Goal: Information Seeking & Learning: Check status

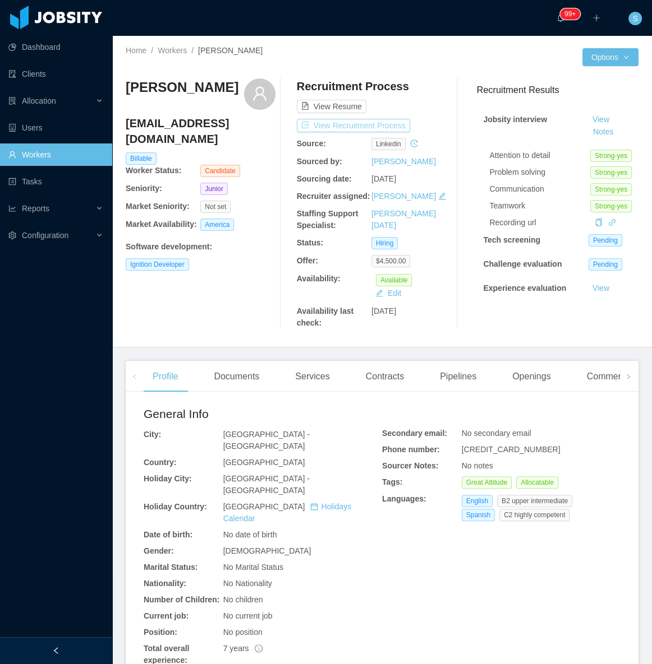
click at [347, 125] on button "View Recruitment Process" at bounding box center [353, 125] width 113 height 13
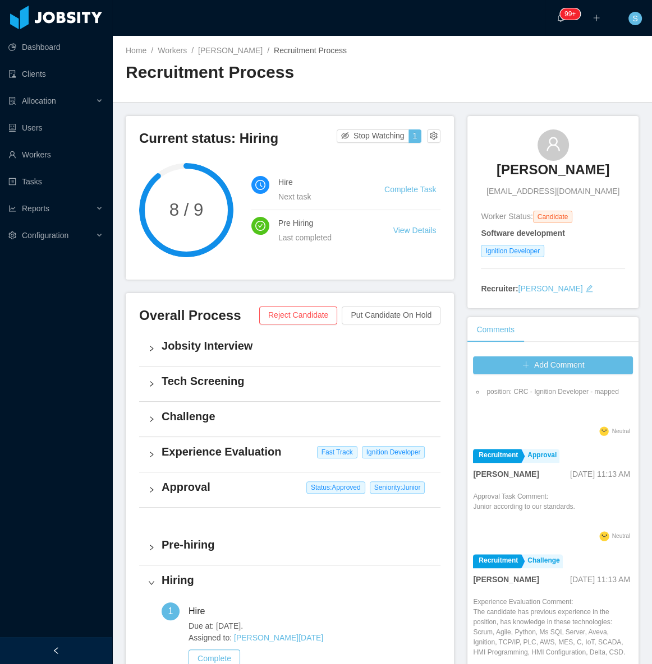
scroll to position [561, 0]
click at [248, 50] on link "Santiago Hernandez" at bounding box center [230, 50] width 64 height 9
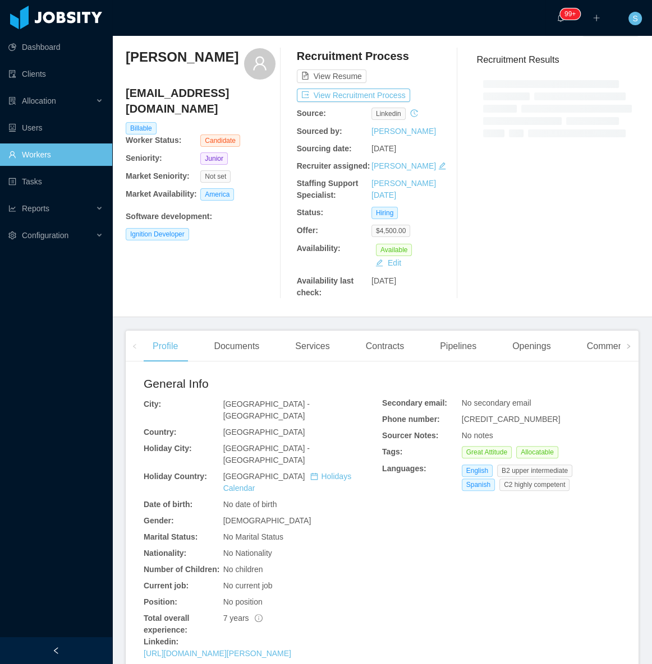
scroll to position [153, 0]
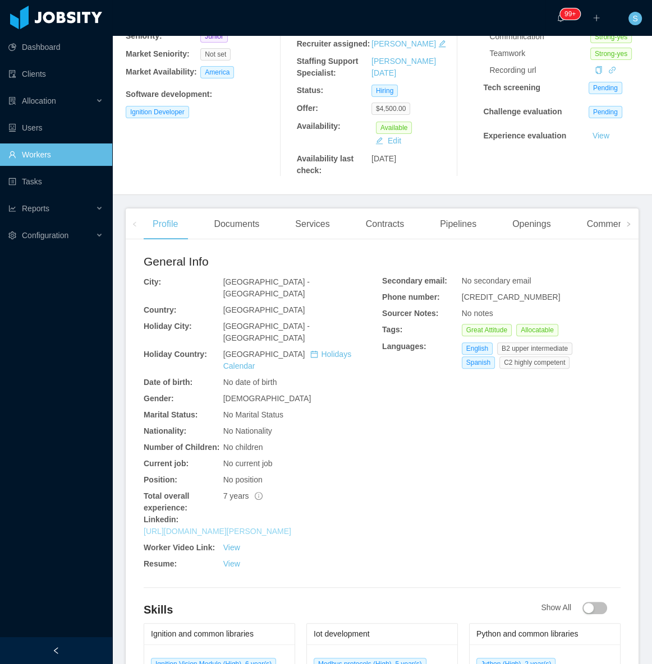
click at [252, 527] on link "https://www.linkedin.com/in/santiago-hernandez-005b7a216" at bounding box center [217, 531] width 147 height 9
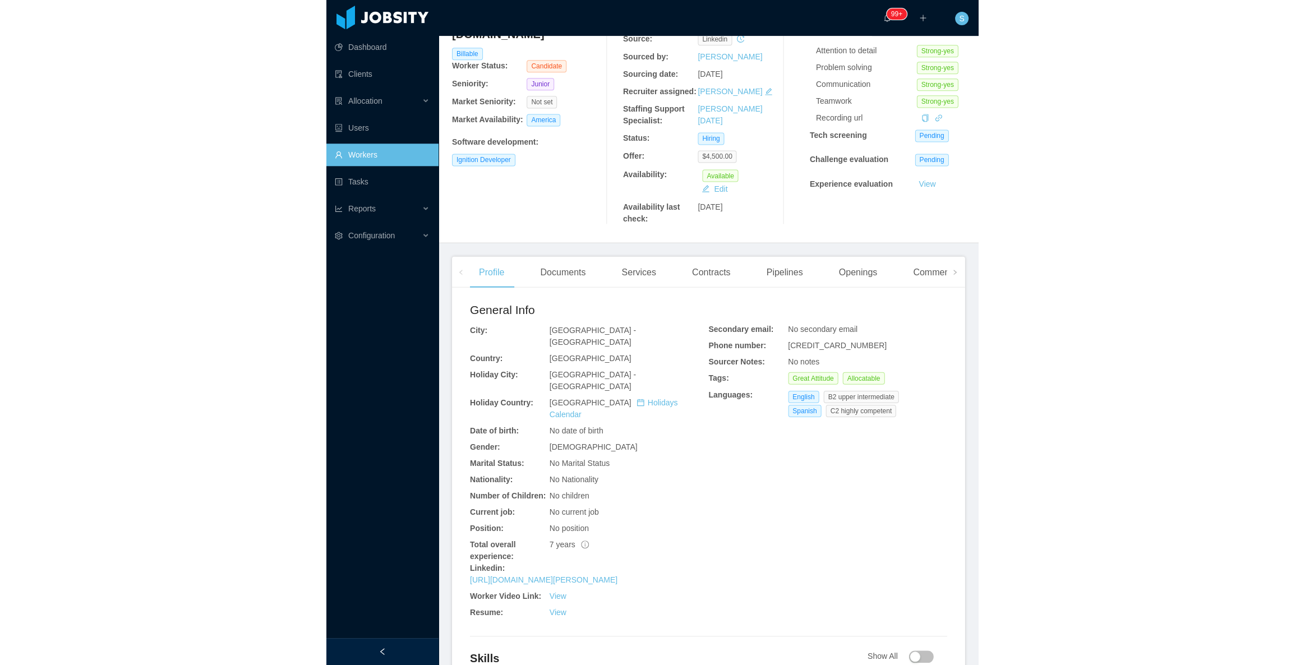
scroll to position [101, 0]
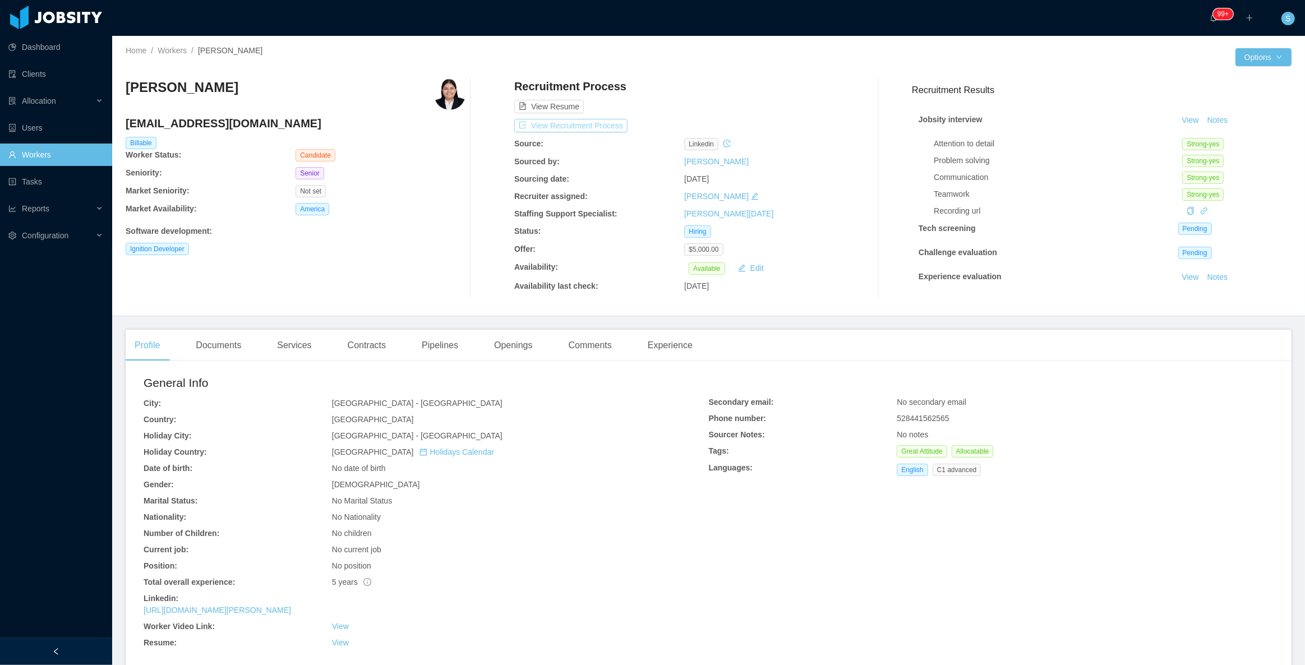
click at [603, 128] on button "View Recruitment Process" at bounding box center [570, 125] width 113 height 13
